Goal: Information Seeking & Learning: Learn about a topic

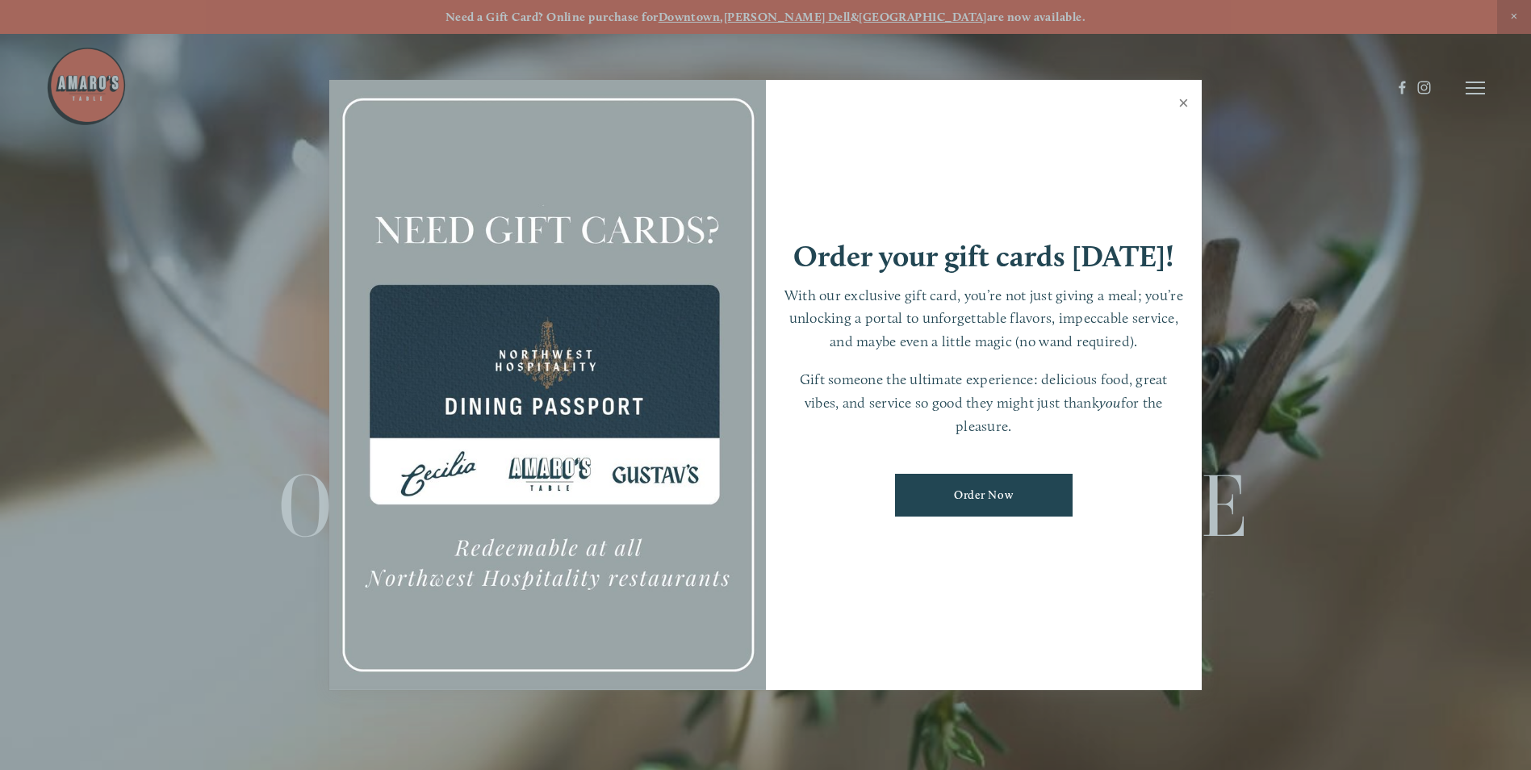
click at [1185, 100] on link "Close" at bounding box center [1183, 104] width 31 height 45
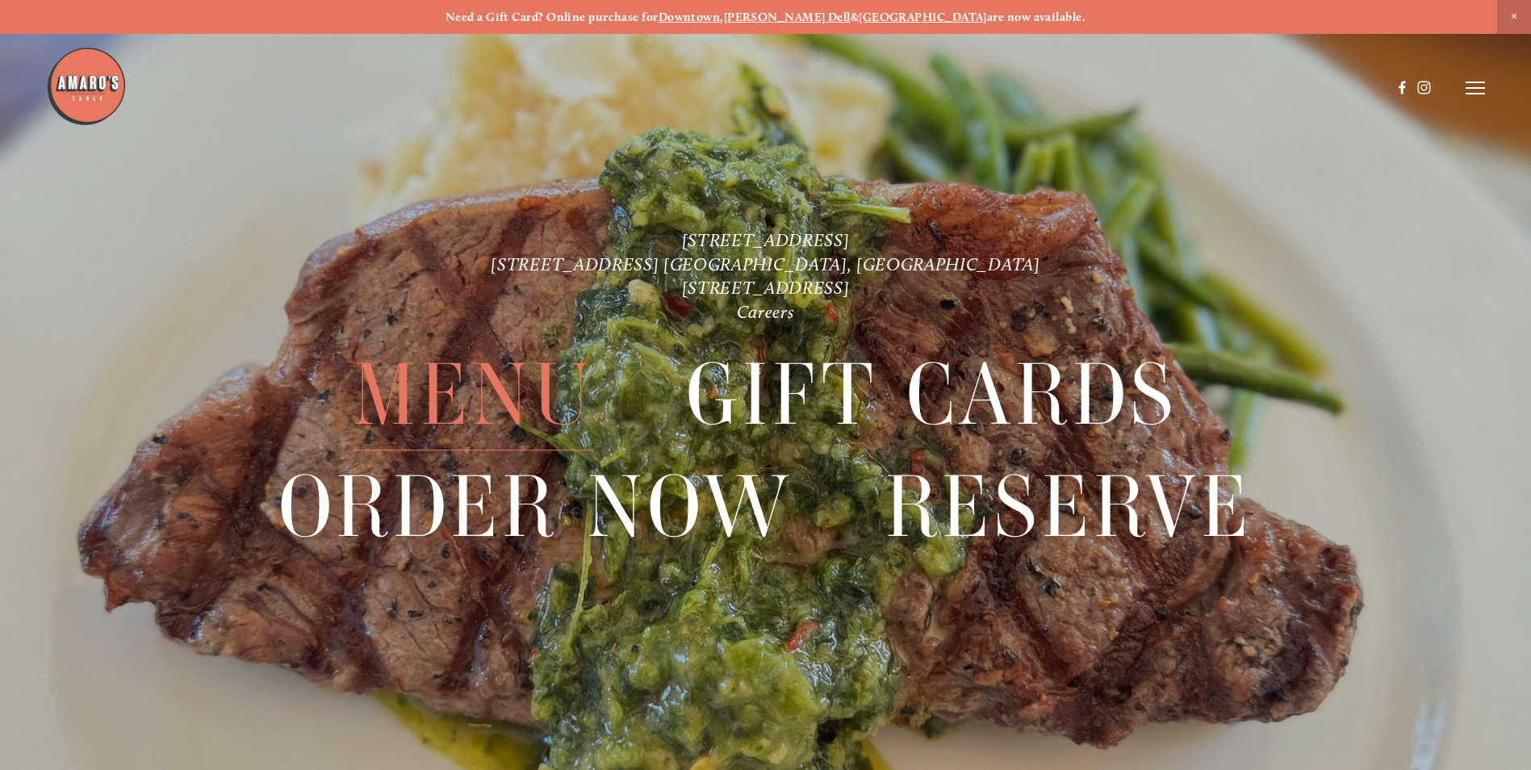
click at [458, 422] on span "Menu" at bounding box center [473, 395] width 240 height 111
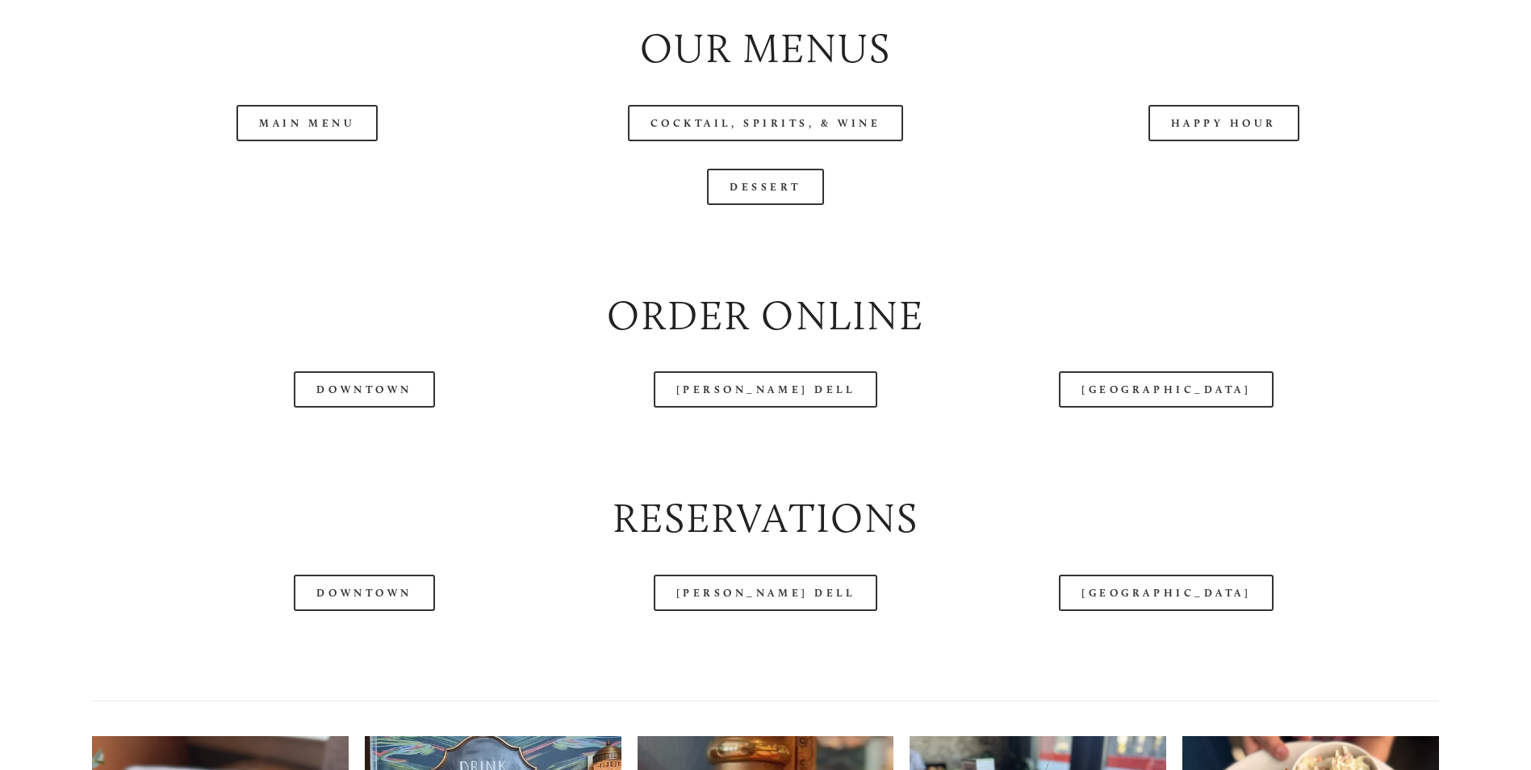
scroll to position [1937, 0]
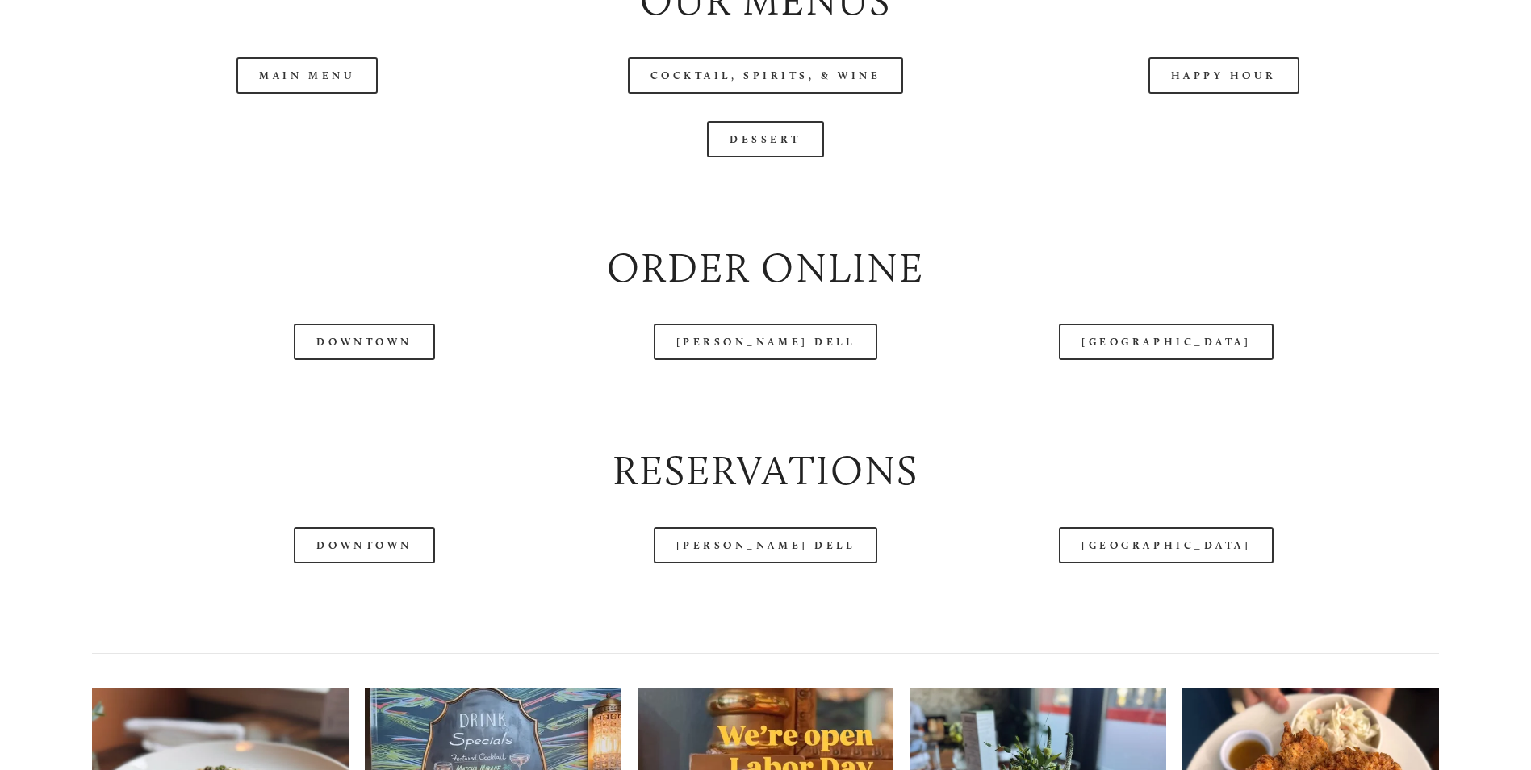
click at [1193, 128] on header "Menu Order Now Visit Gallery 0" at bounding box center [765, 48] width 1439 height 176
click at [1187, 132] on header "Menu Order Now Visit Gallery 0" at bounding box center [765, 48] width 1439 height 176
click at [1210, 133] on header "Menu Order Now Visit Gallery 0" at bounding box center [765, 48] width 1439 height 176
click at [1222, 132] on header "Menu Order Now Visit Gallery 0" at bounding box center [765, 48] width 1439 height 176
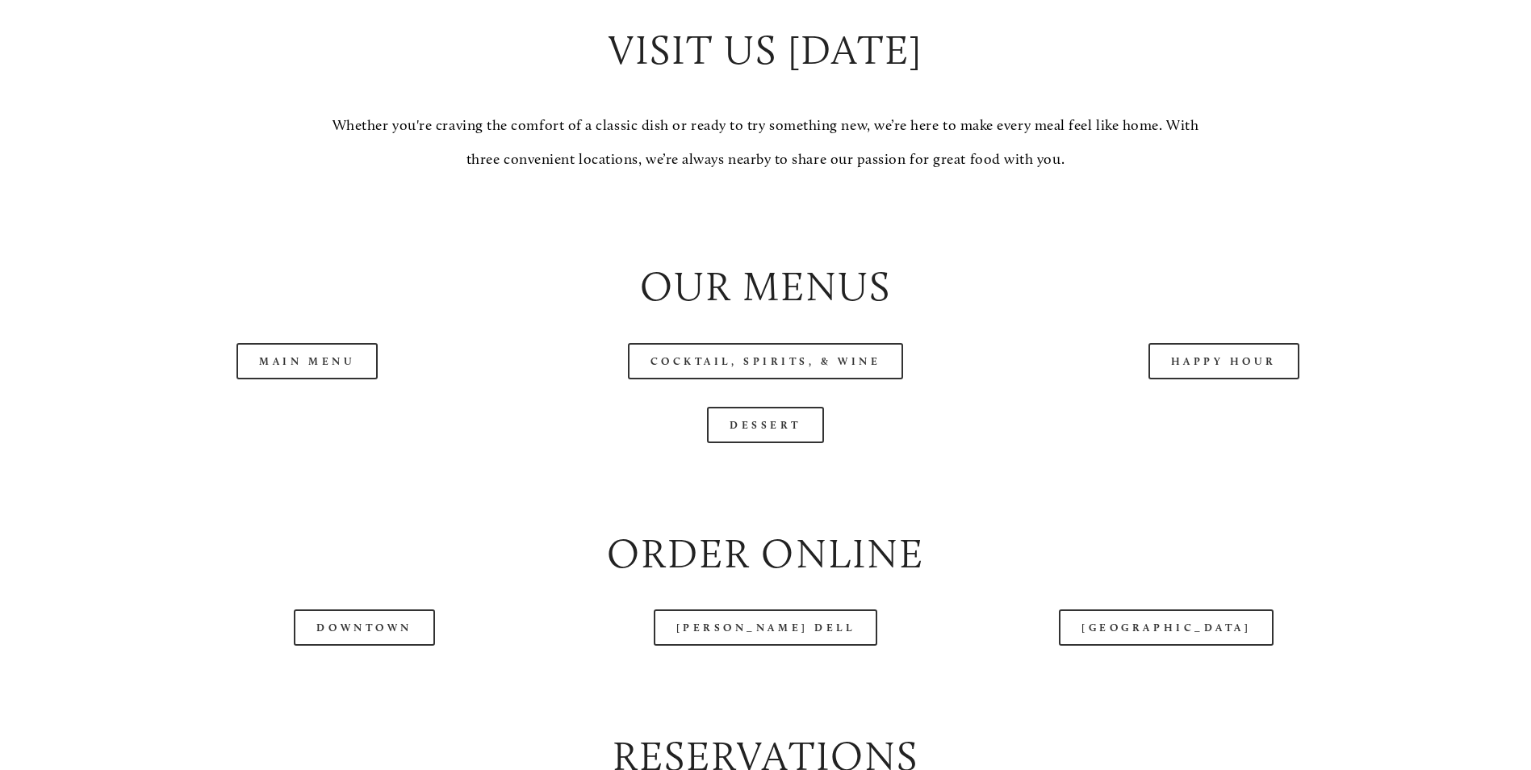
scroll to position [1775, 0]
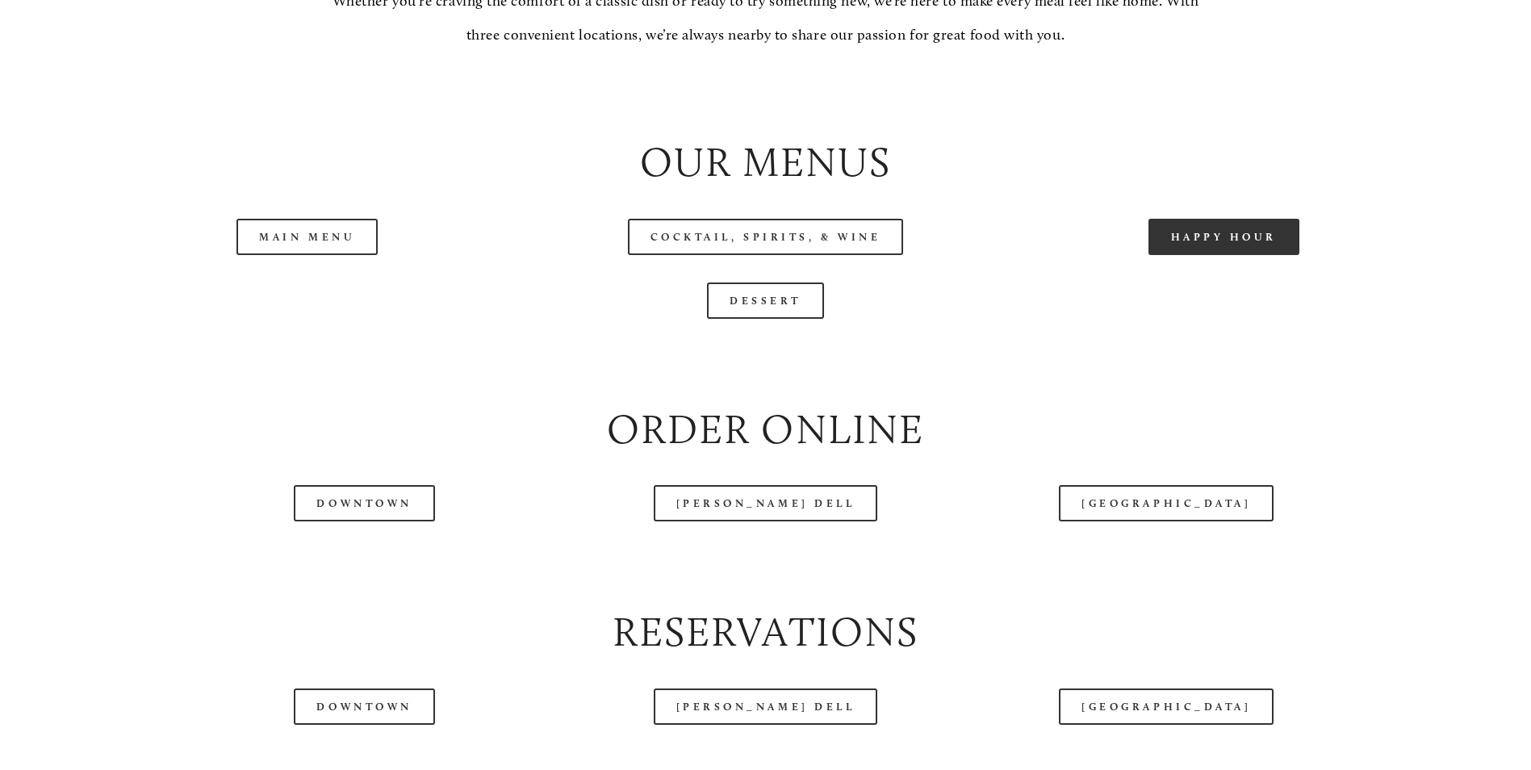
click at [1237, 255] on link "Happy Hour" at bounding box center [1224, 237] width 152 height 36
